Goal: Task Accomplishment & Management: Use online tool/utility

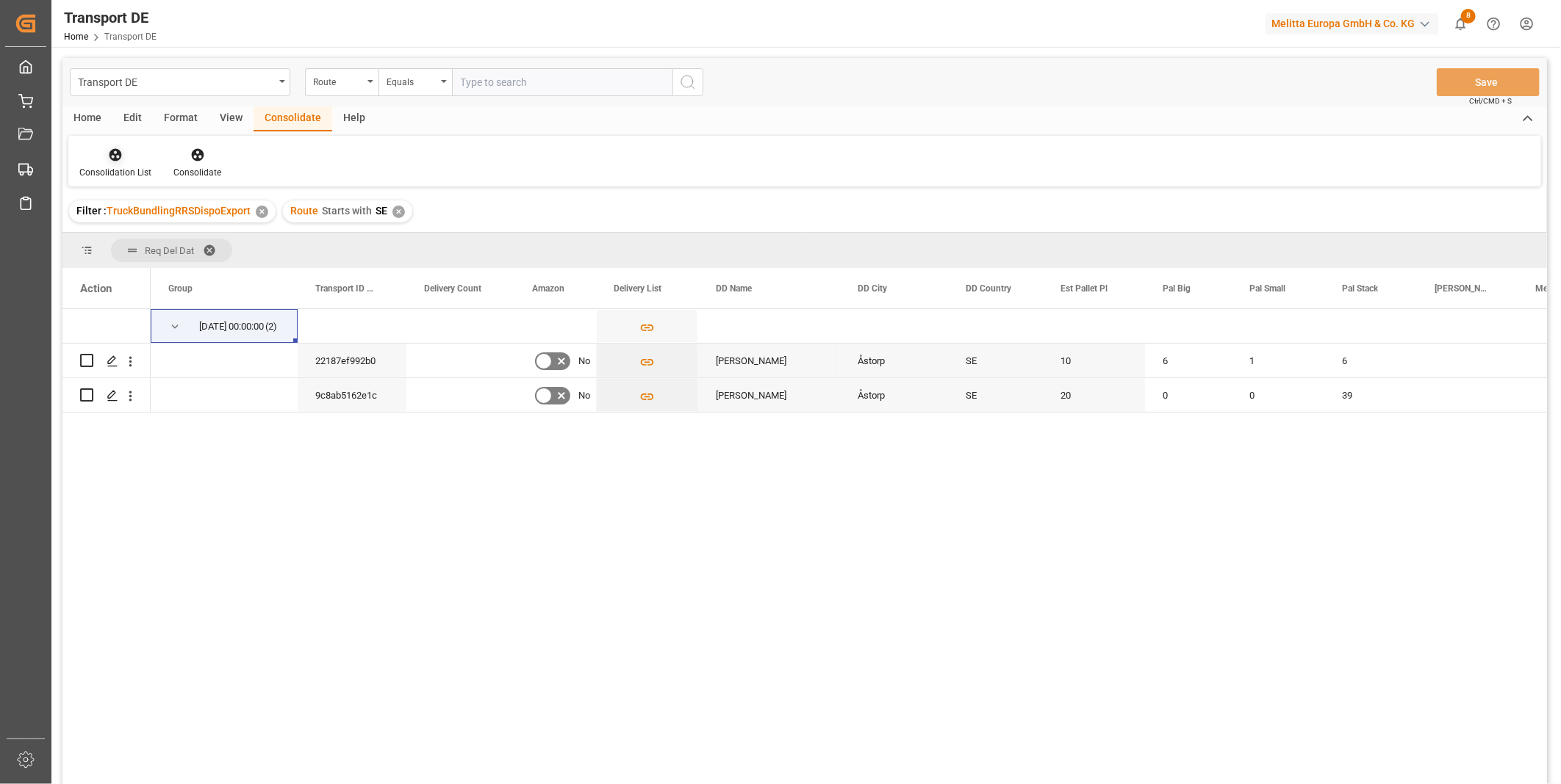
click at [110, 154] on icon at bounding box center [115, 155] width 12 height 12
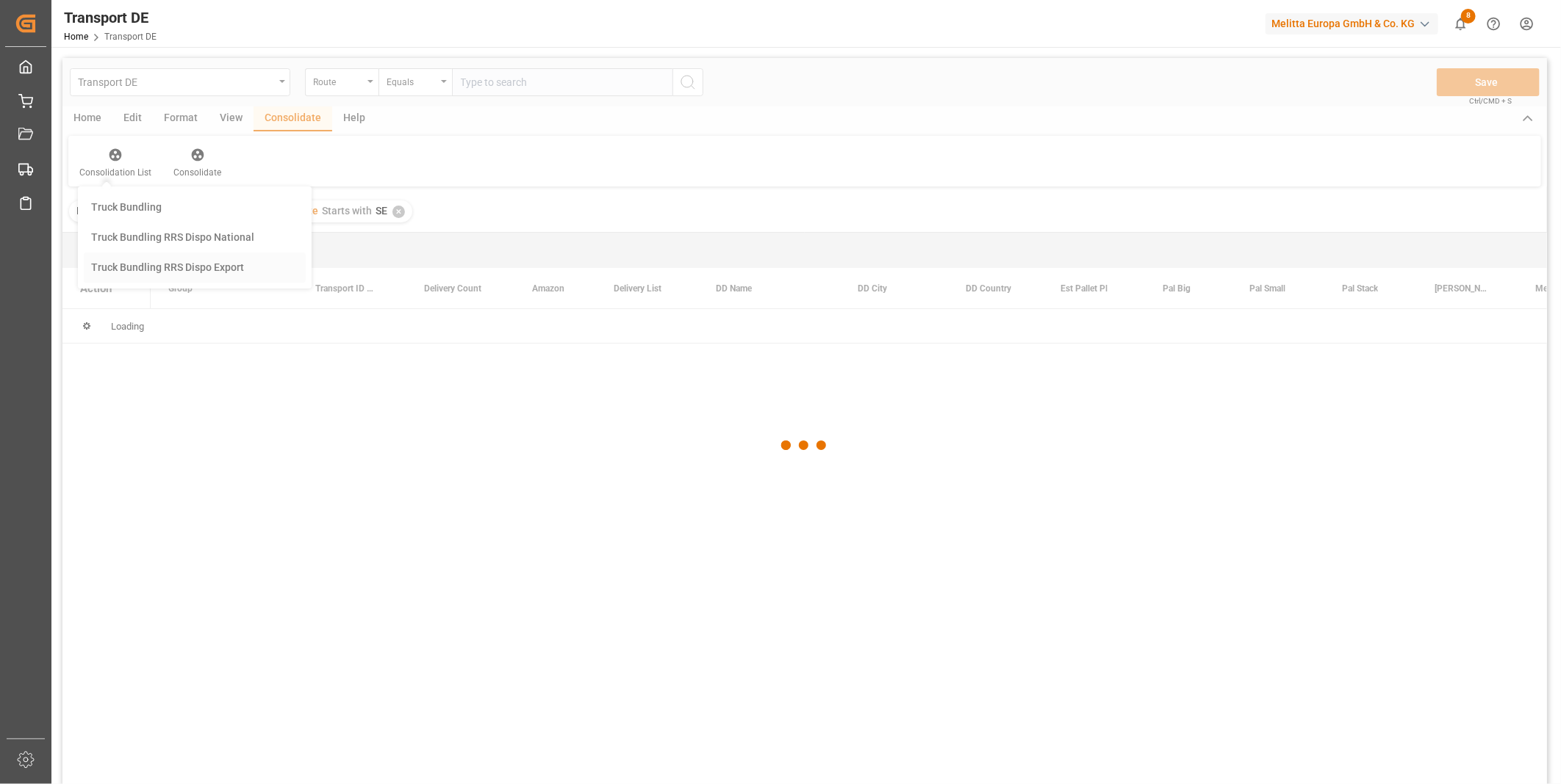
click at [167, 259] on div "Transport DE Route Equals Save Ctrl/CMD + S Home Edit Format View Consolidate H…" at bounding box center [805, 441] width 1484 height 765
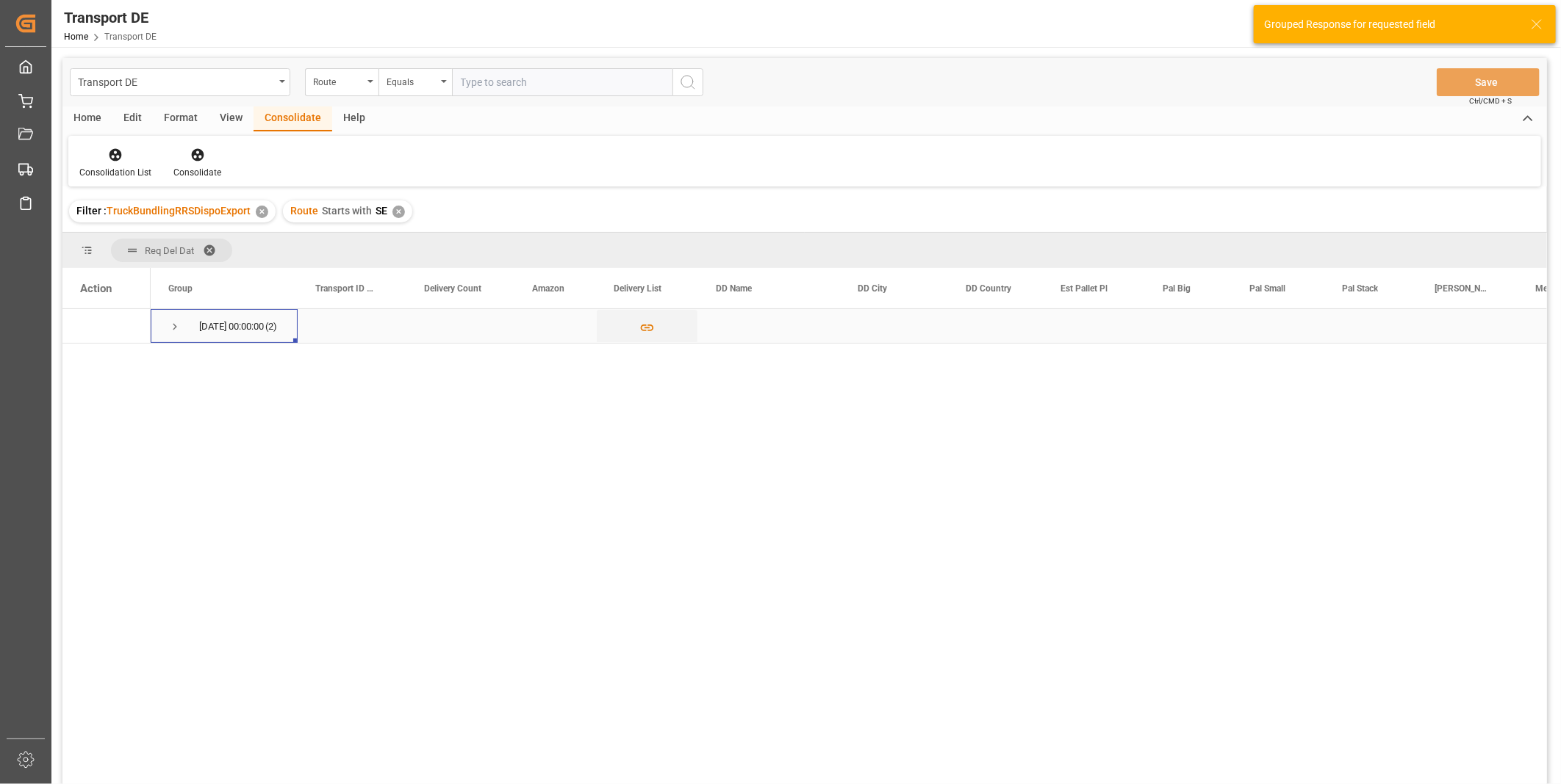
click at [163, 325] on div "[DATE] 00:00:00 (2)" at bounding box center [223, 326] width 147 height 34
click at [177, 325] on span "Press SPACE to select this row." at bounding box center [175, 327] width 13 height 13
